Goal: Find specific page/section: Find specific page/section

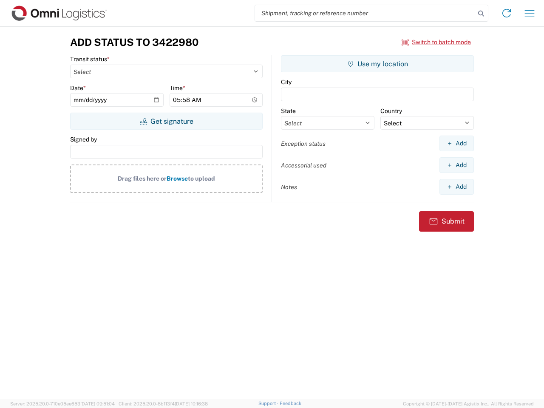
click at [365, 13] on input "search" at bounding box center [365, 13] width 220 height 16
click at [481, 14] on icon at bounding box center [481, 14] width 12 height 12
click at [506, 13] on icon at bounding box center [507, 13] width 14 height 14
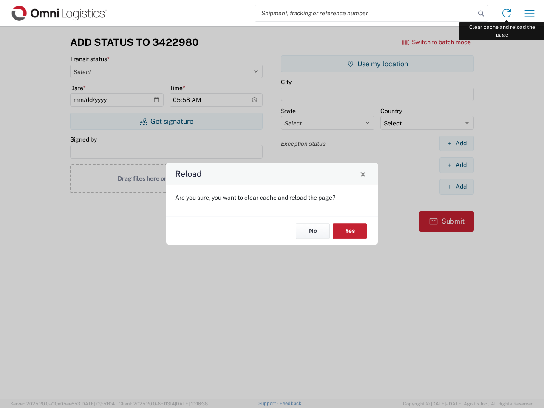
click at [529, 13] on div "Reload Are you sure, you want to clear cache and reload the page? No Yes" at bounding box center [272, 204] width 544 height 408
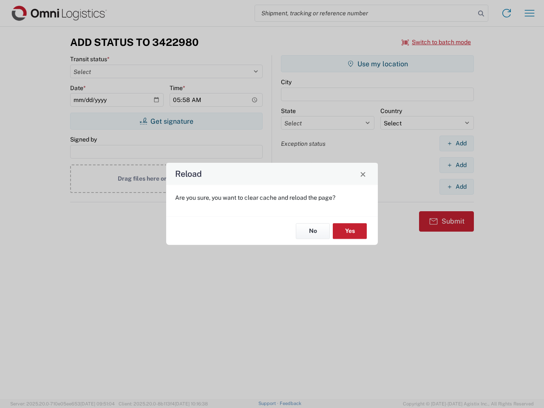
click at [436, 42] on div "Reload Are you sure, you want to clear cache and reload the page? No Yes" at bounding box center [272, 204] width 544 height 408
click at [166, 121] on div "Reload Are you sure, you want to clear cache and reload the page? No Yes" at bounding box center [272, 204] width 544 height 408
click at [377, 64] on div "Reload Are you sure, you want to clear cache and reload the page? No Yes" at bounding box center [272, 204] width 544 height 408
click at [456, 143] on div "Reload Are you sure, you want to clear cache and reload the page? No Yes" at bounding box center [272, 204] width 544 height 408
click at [456, 165] on div "Reload Are you sure, you want to clear cache and reload the page? No Yes" at bounding box center [272, 204] width 544 height 408
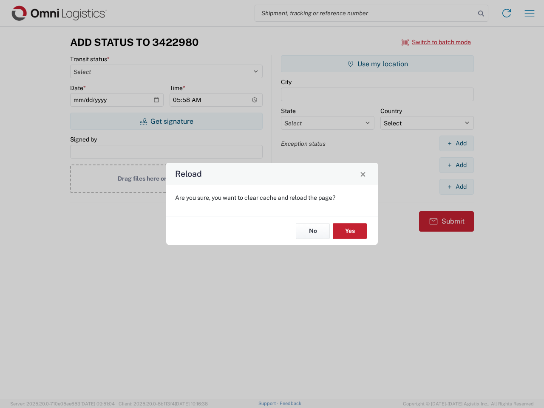
click at [456, 186] on div "Reload Are you sure, you want to clear cache and reload the page? No Yes" at bounding box center [272, 204] width 544 height 408
